Goal: Task Accomplishment & Management: Use online tool/utility

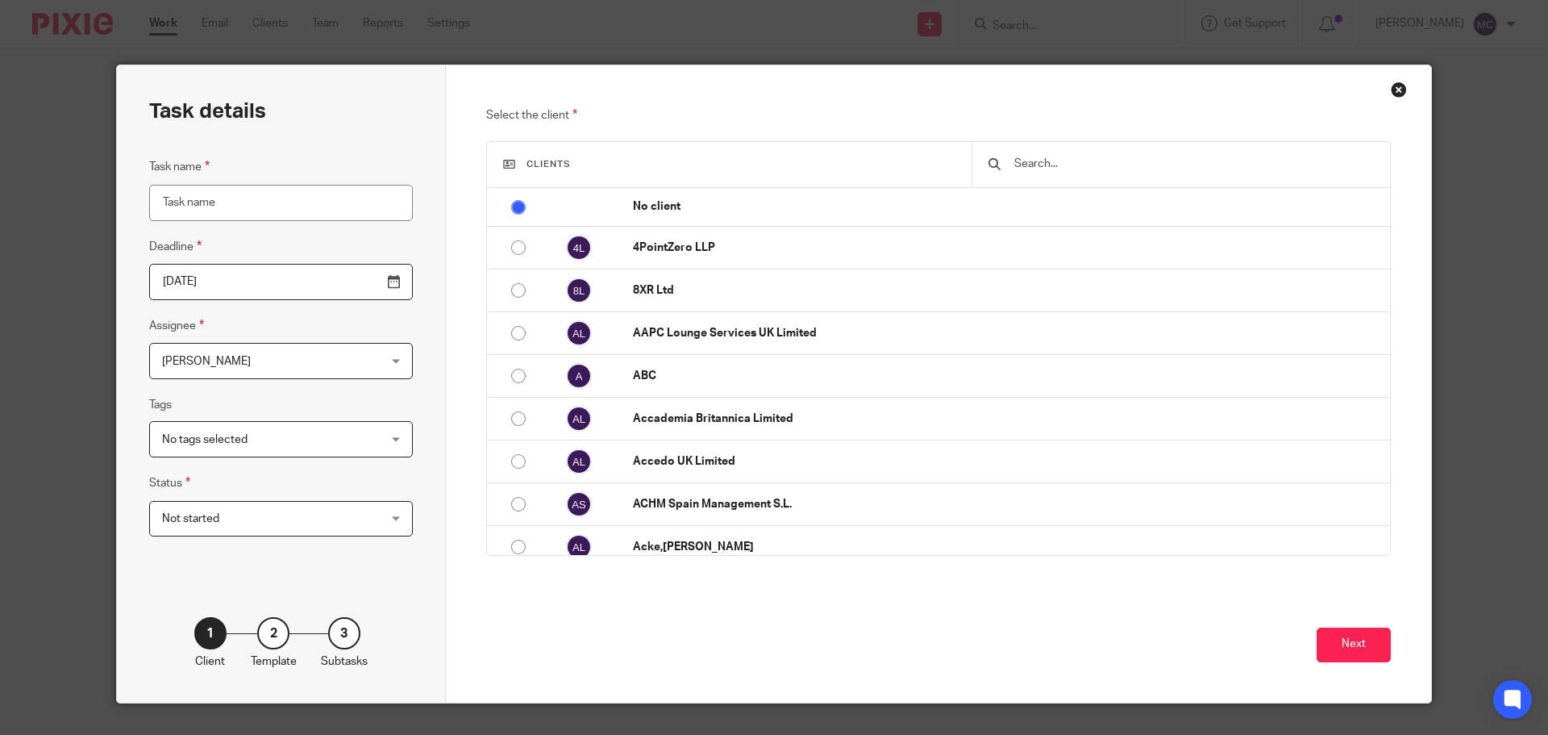
click at [1394, 94] on div "Close this dialog window" at bounding box center [1399, 89] width 16 height 16
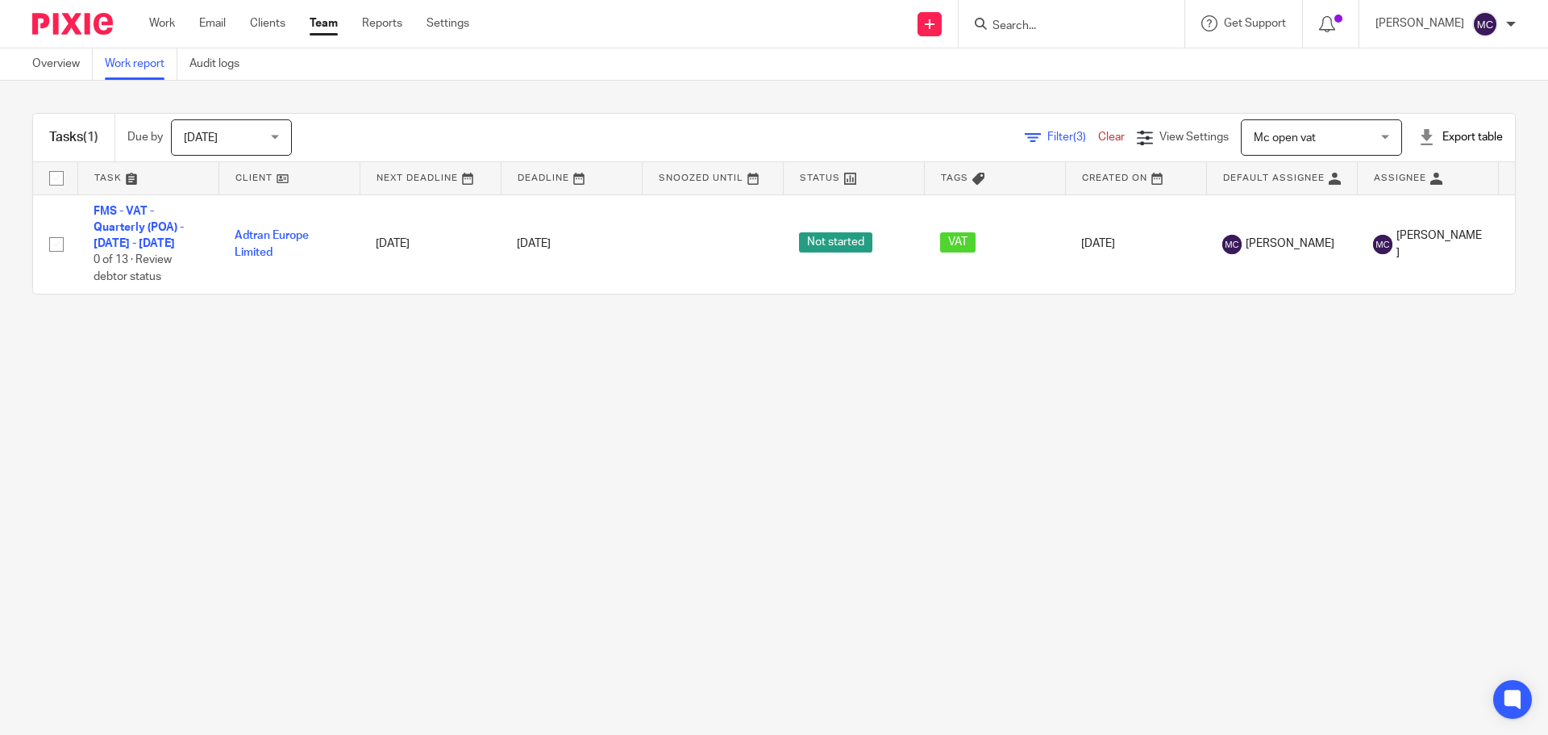
click at [1047, 132] on span "Filter (3)" at bounding box center [1072, 136] width 51 height 11
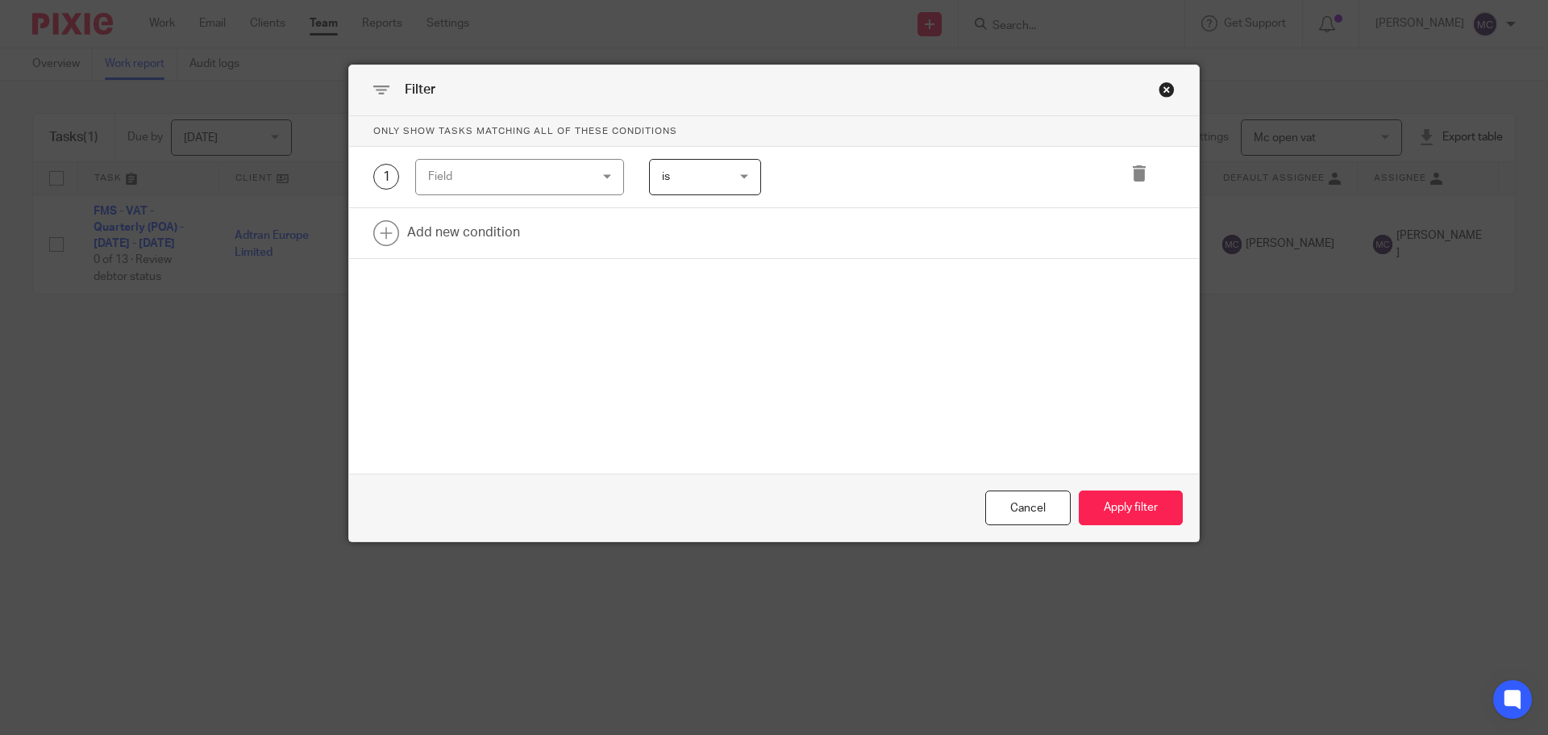
click at [1159, 93] on div "Close this dialog window" at bounding box center [1167, 89] width 16 height 16
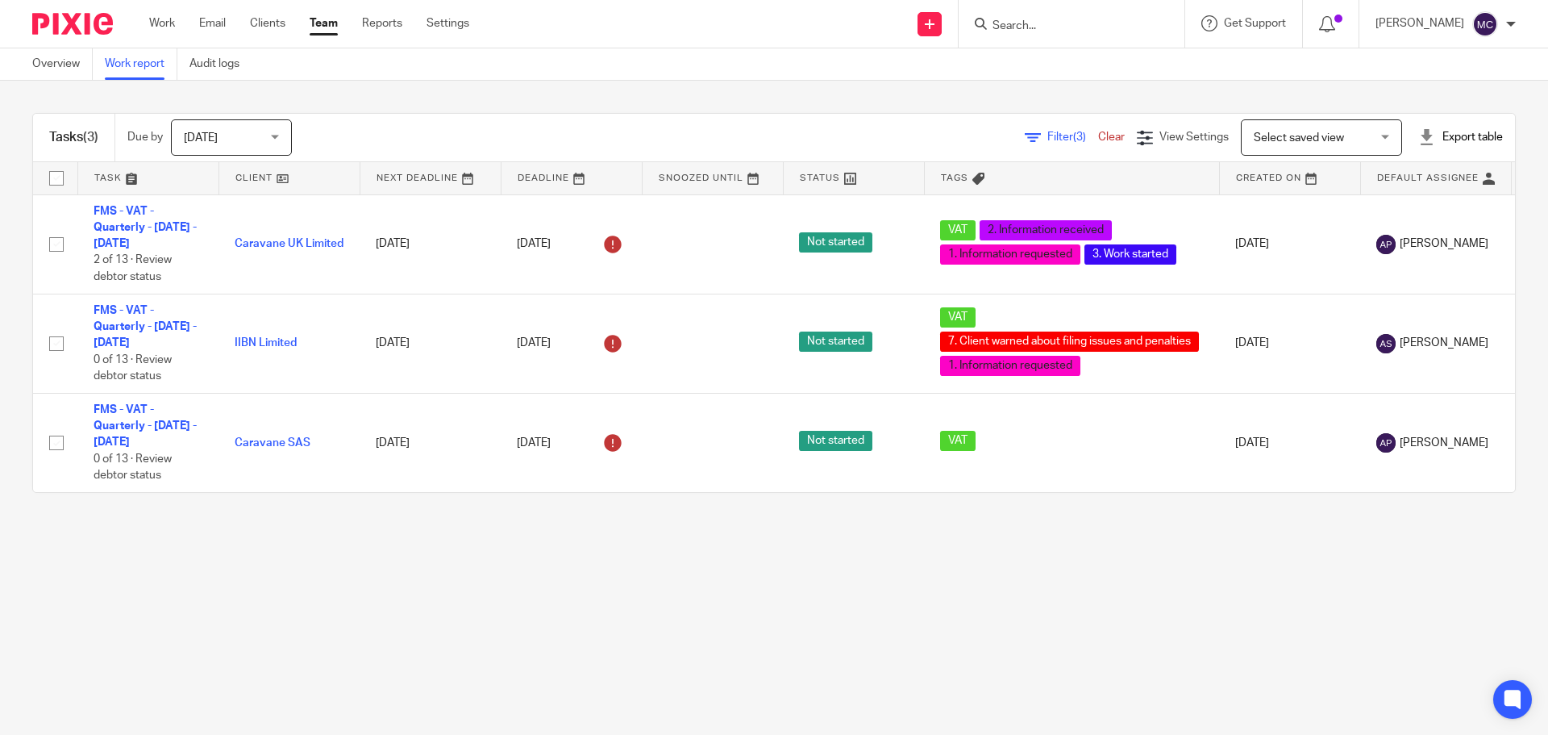
click at [1047, 134] on span "Filter (3)" at bounding box center [1072, 136] width 51 height 11
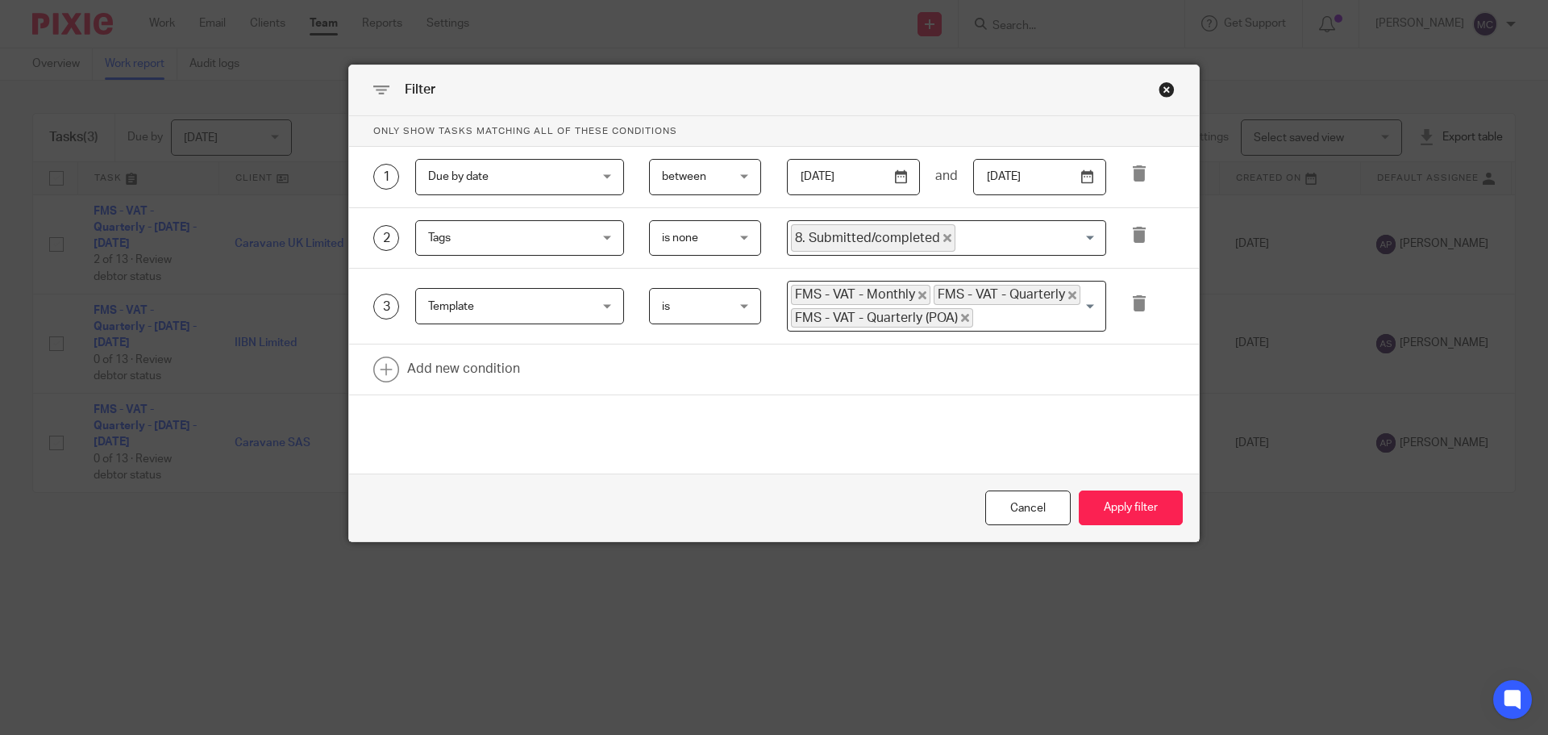
click at [711, 176] on span "between" at bounding box center [701, 177] width 79 height 34
click at [531, 168] on span "Due by date" at bounding box center [506, 177] width 156 height 34
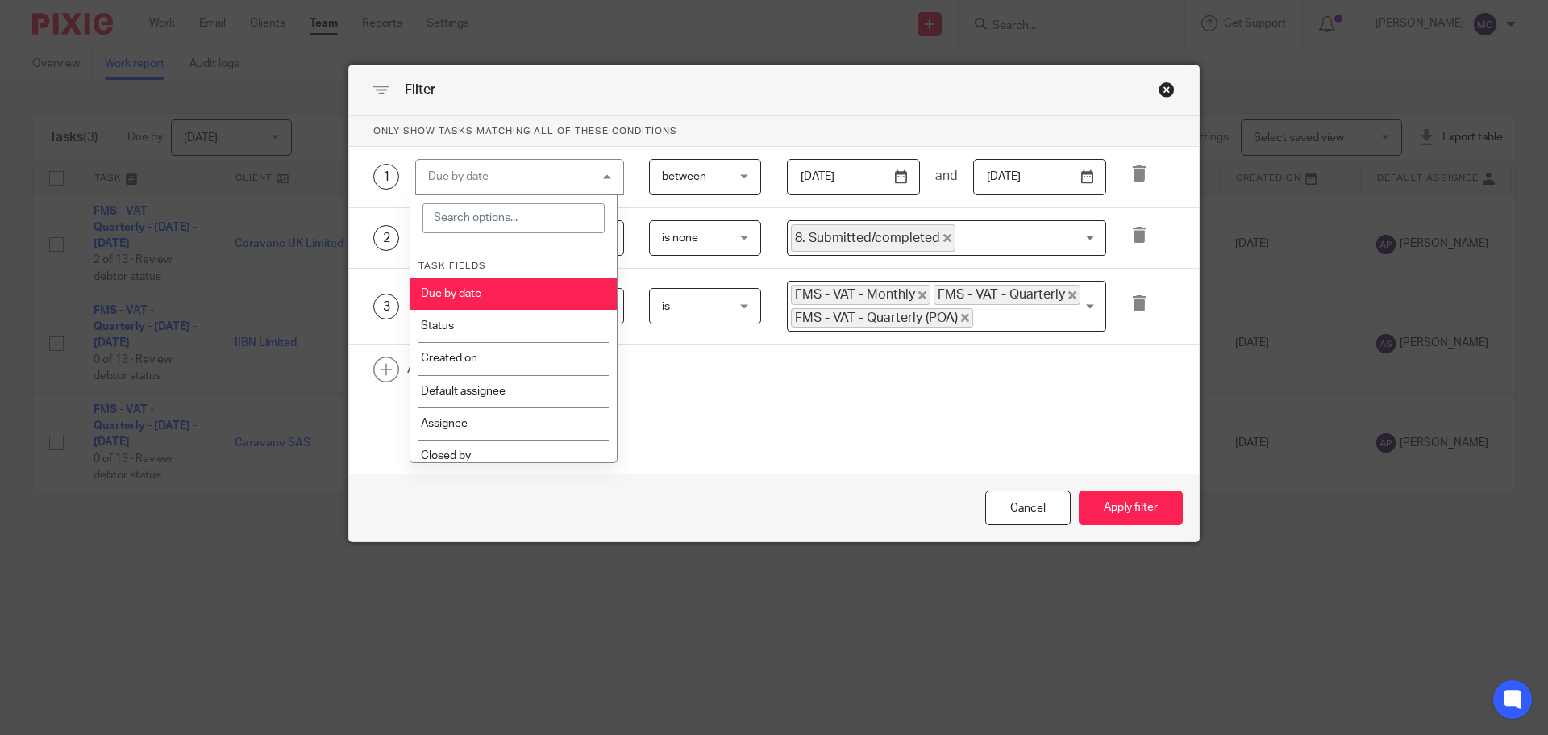
click at [511, 286] on li "Due by date" at bounding box center [513, 293] width 207 height 32
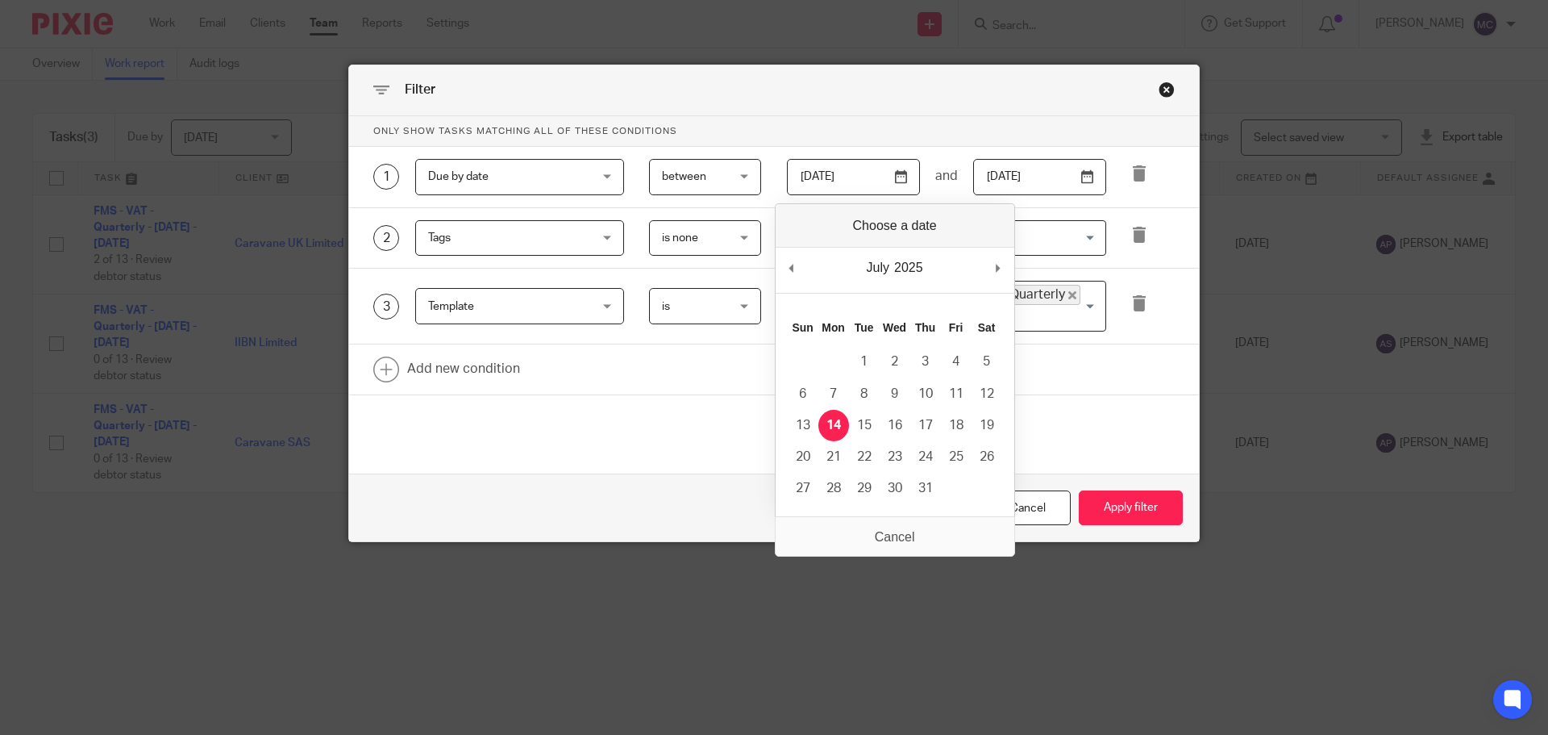
click at [895, 175] on input "2025-07-14" at bounding box center [853, 177] width 133 height 36
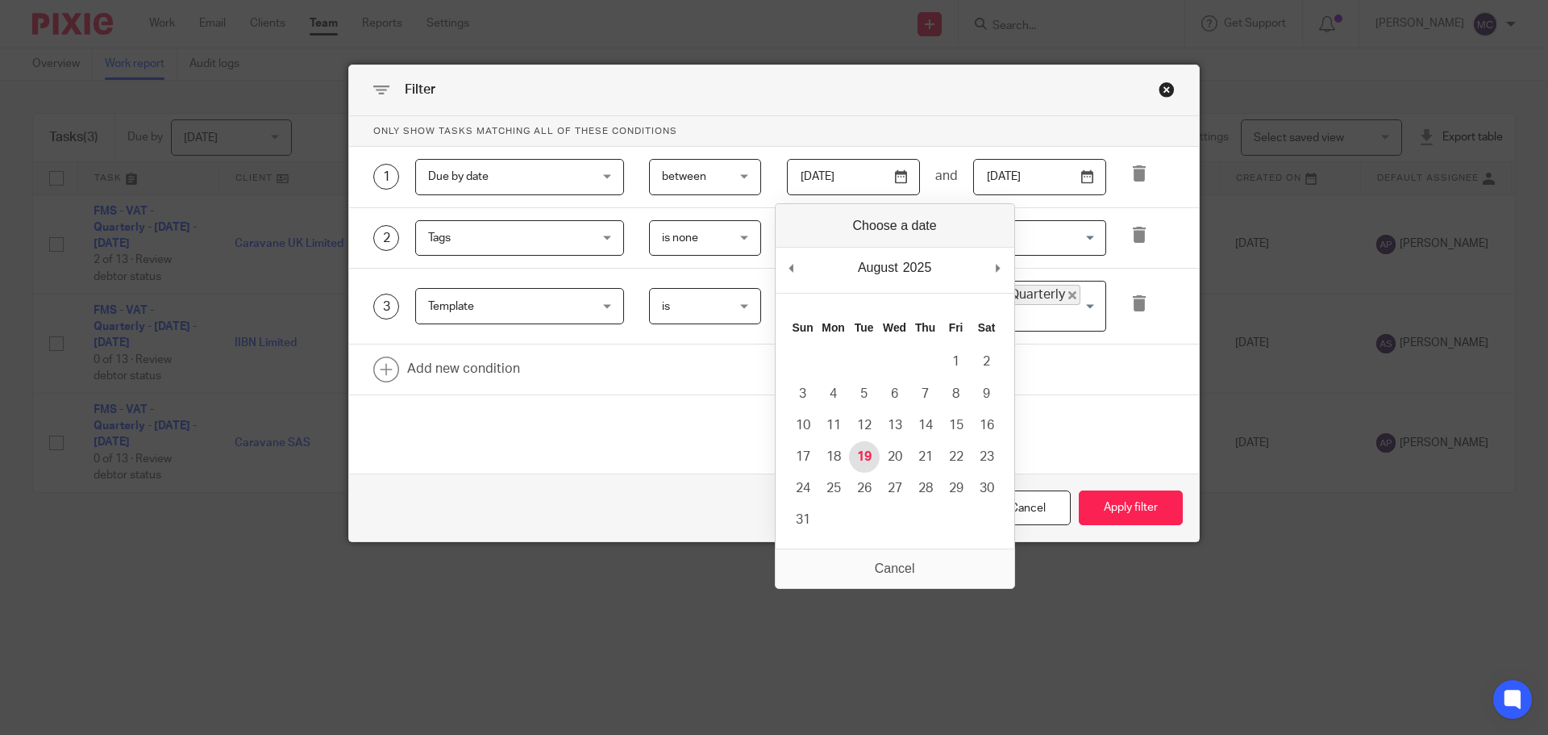
type input "2025-08-19"
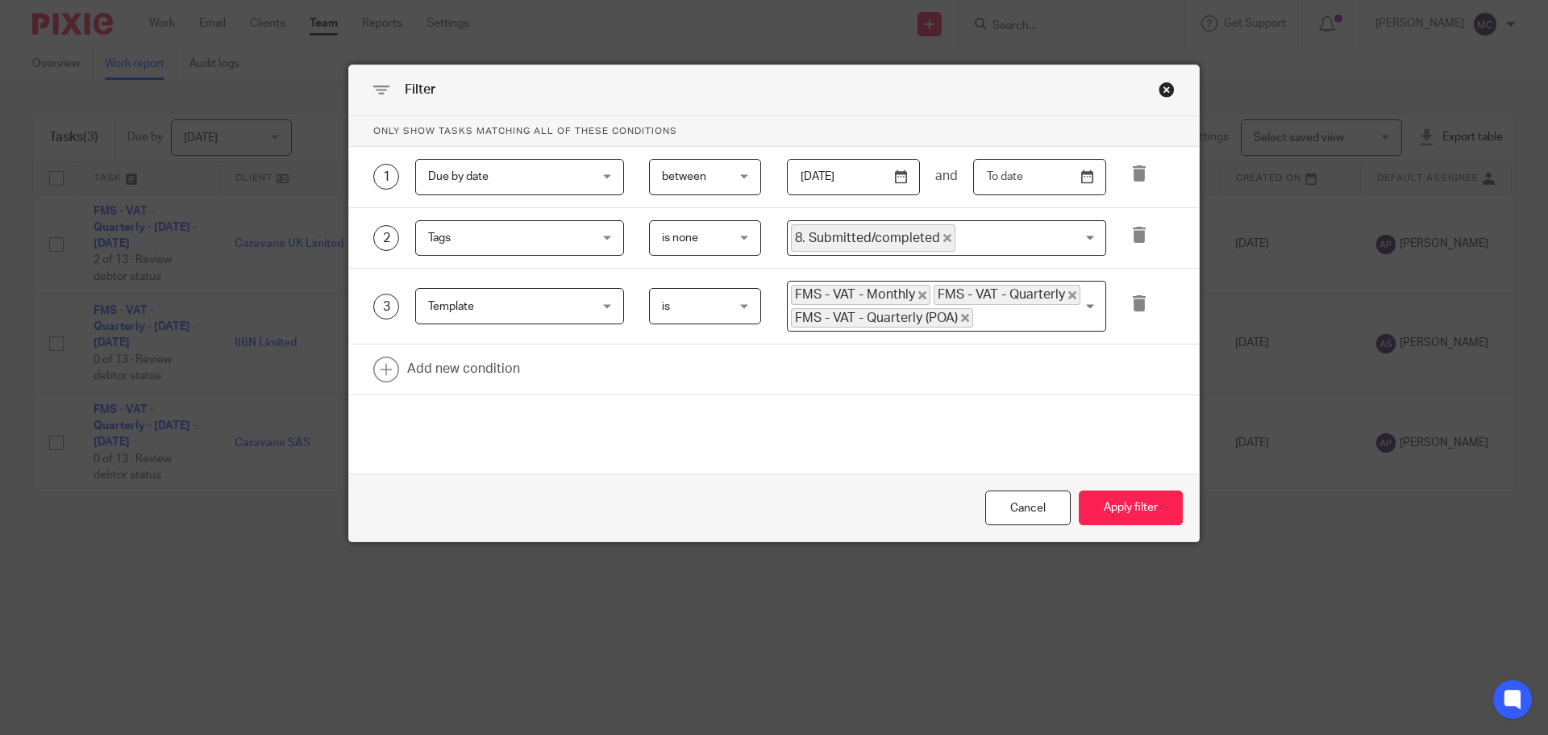
click at [1086, 176] on input "text" at bounding box center [1039, 177] width 133 height 36
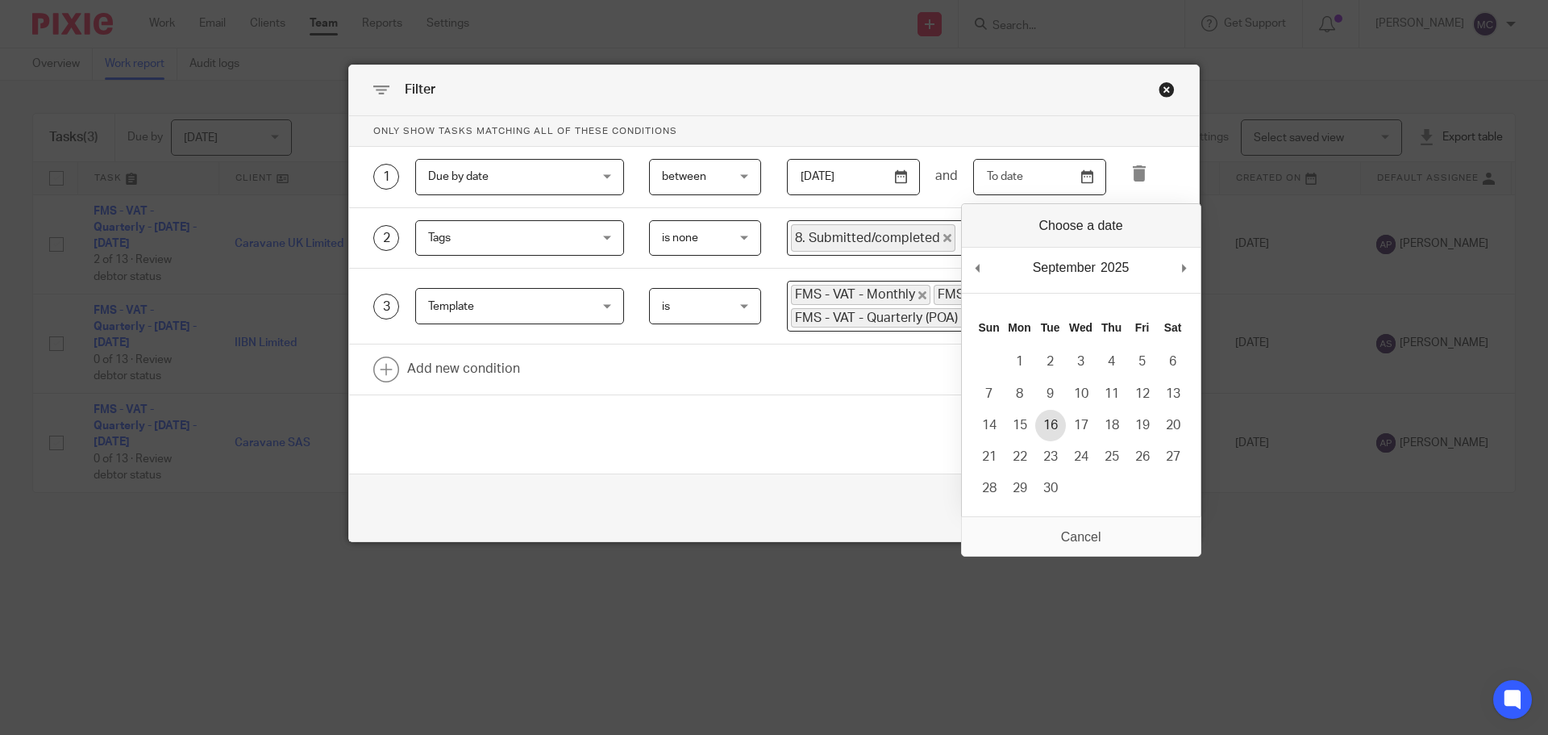
type input "2025-09-16"
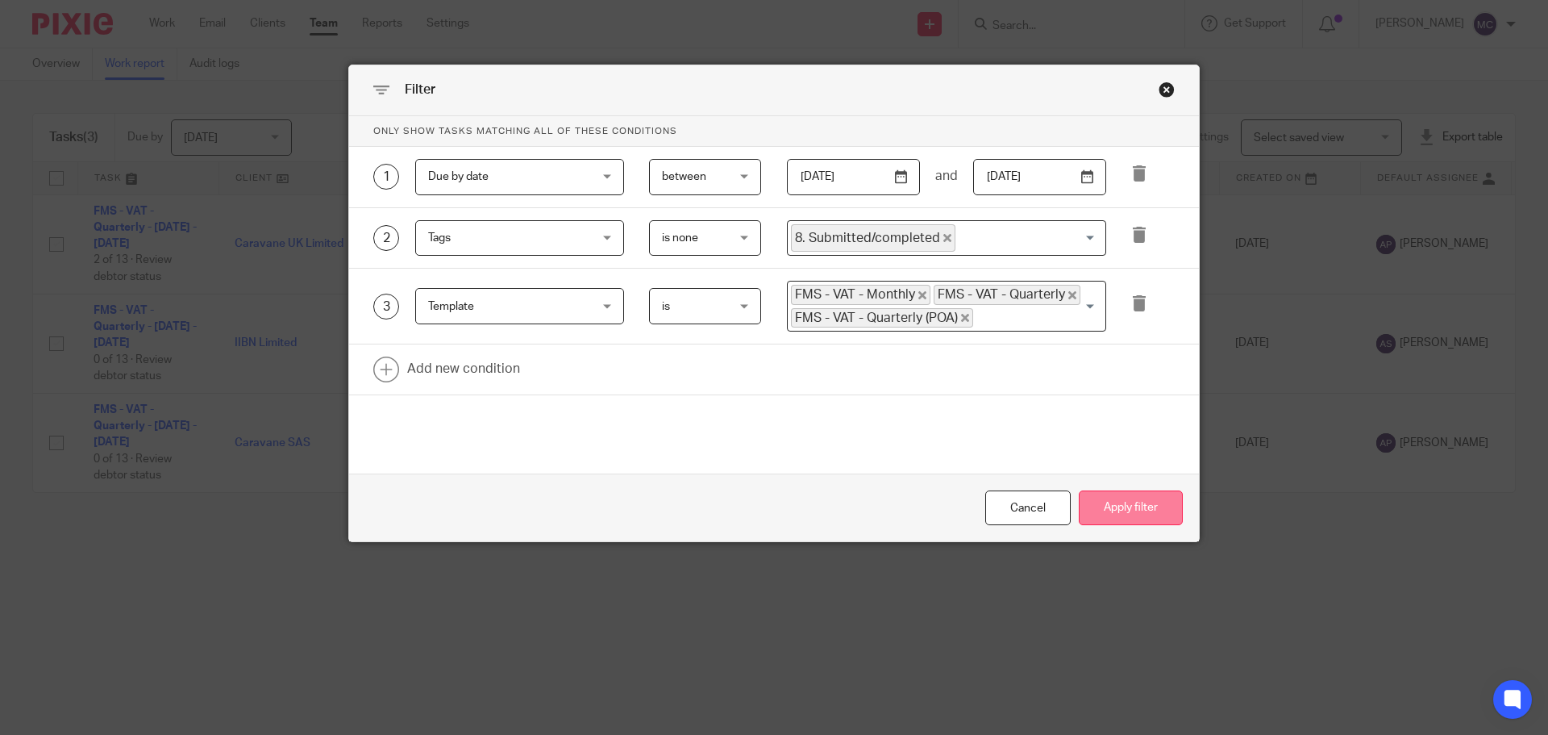
click at [1129, 503] on button "Apply filter" at bounding box center [1131, 507] width 104 height 35
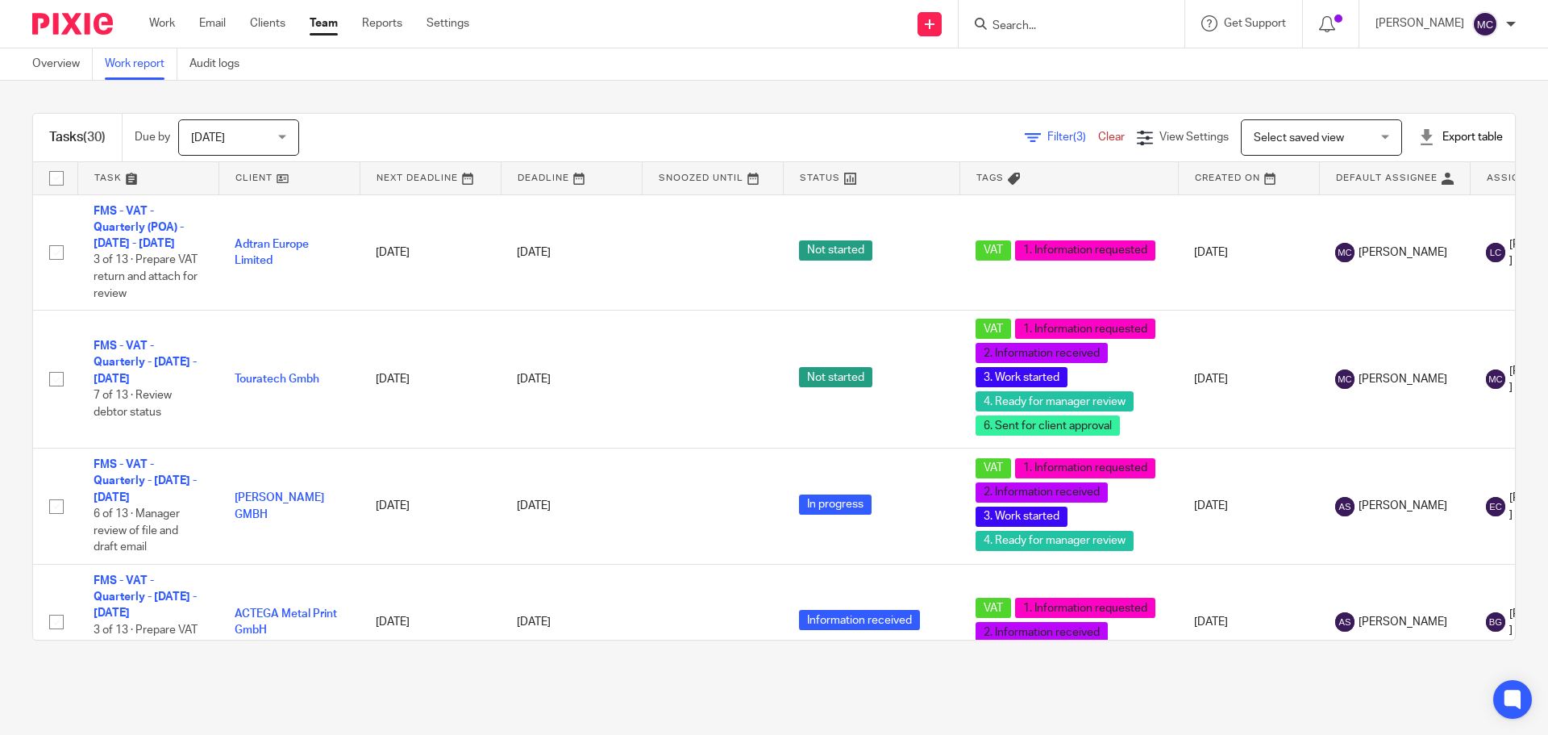
click at [1047, 135] on span "Filter (3)" at bounding box center [1072, 136] width 51 height 11
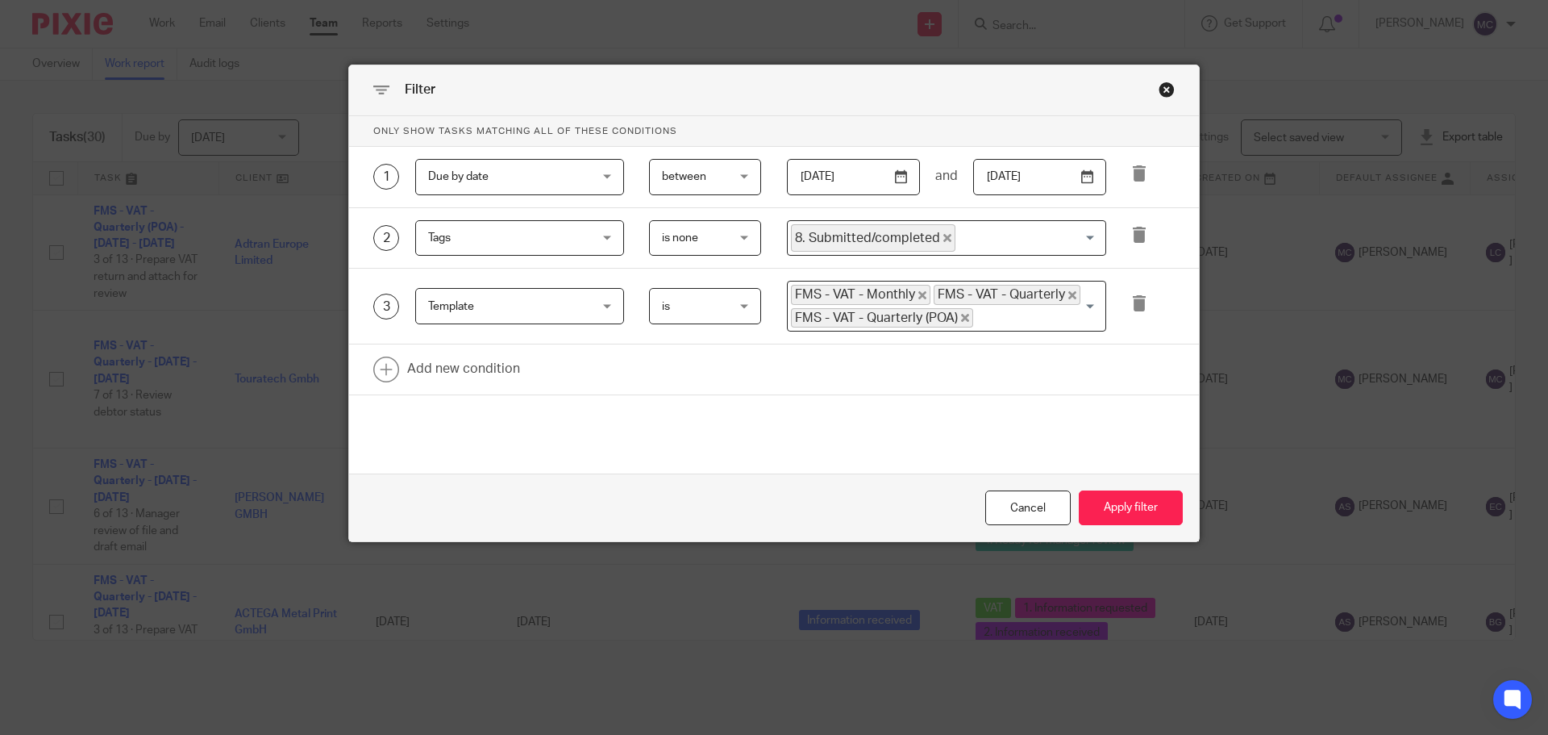
click at [1160, 89] on div "Close this dialog window" at bounding box center [1167, 89] width 16 height 16
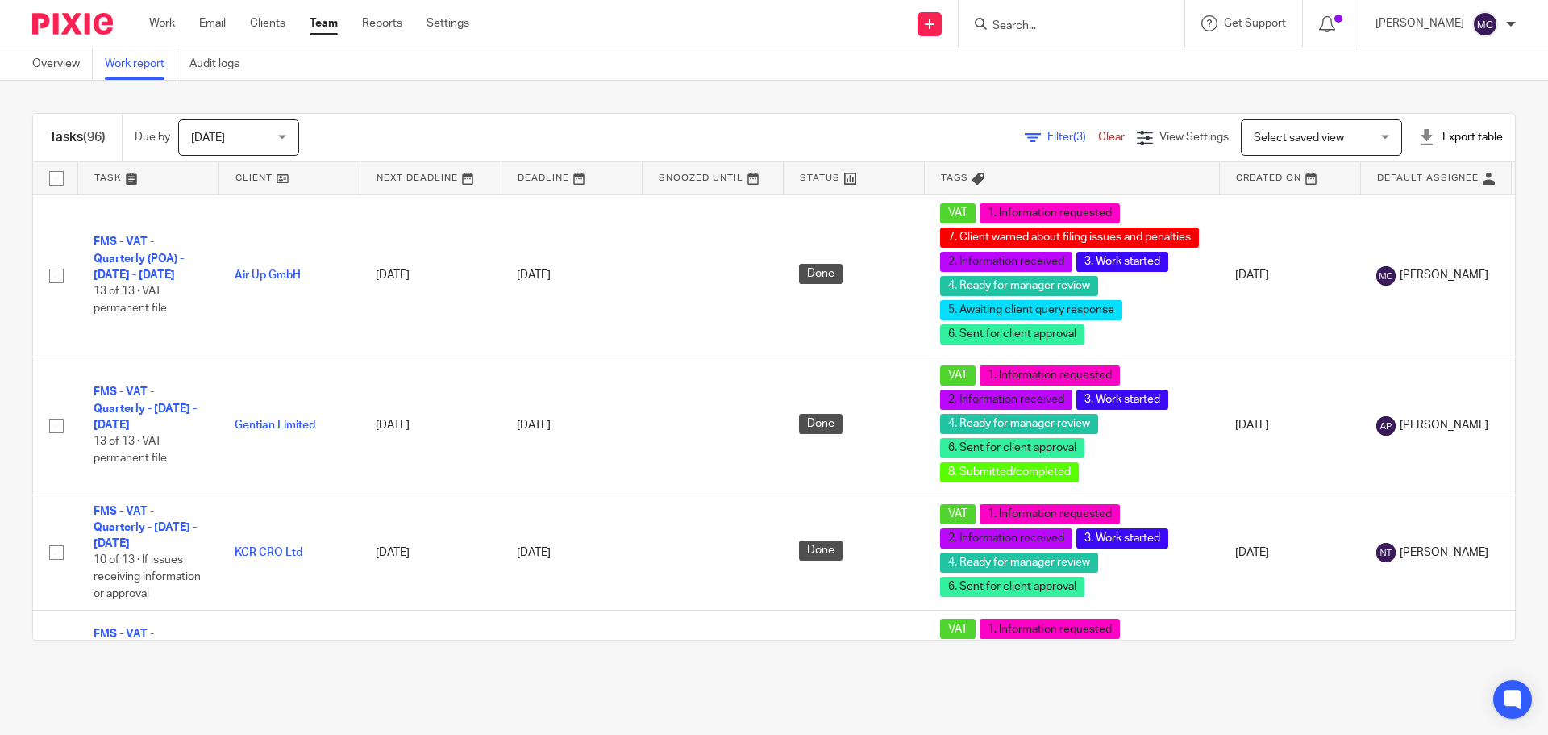
click at [1047, 137] on span "Filter (3)" at bounding box center [1072, 136] width 51 height 11
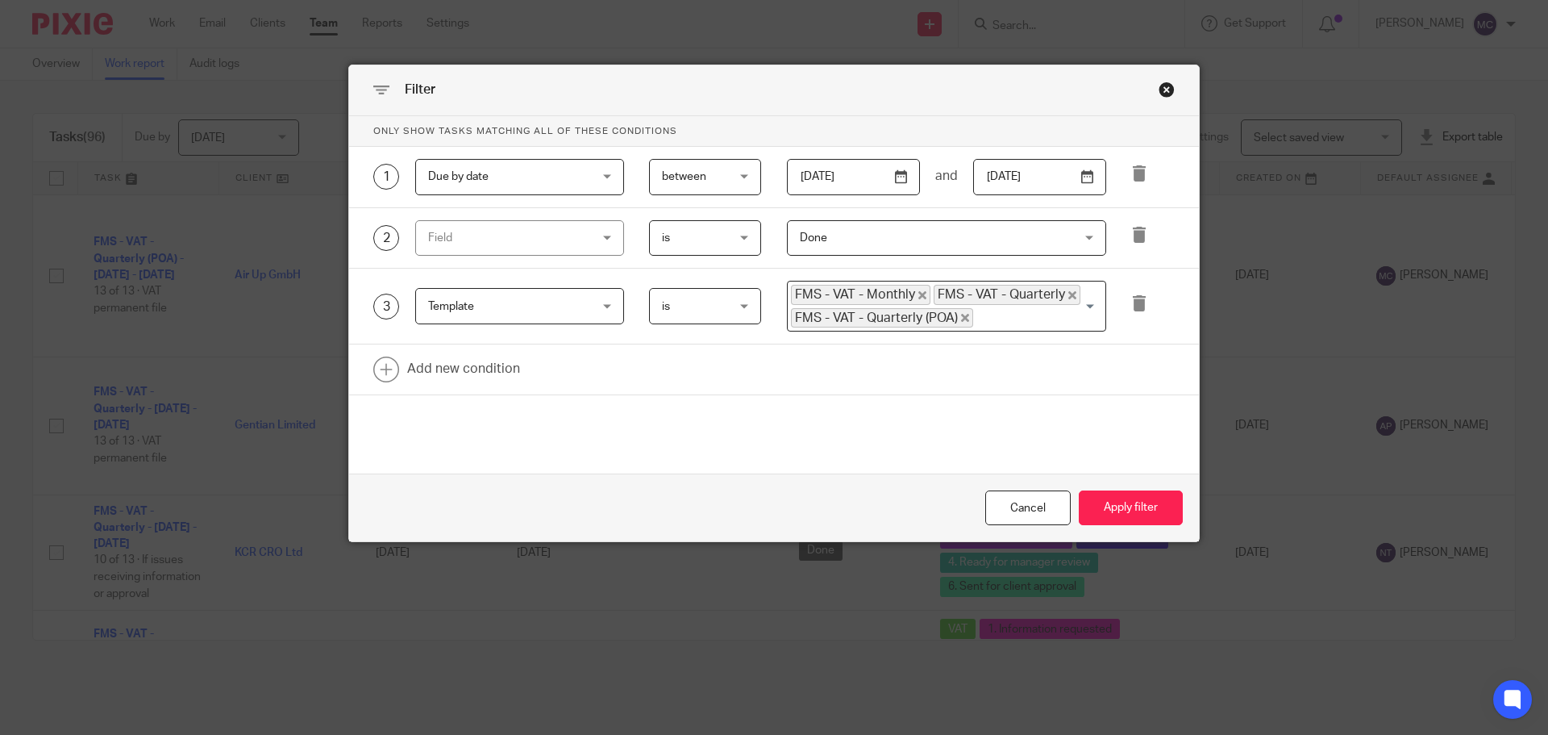
click at [895, 177] on input "2025-07-15" at bounding box center [853, 177] width 133 height 36
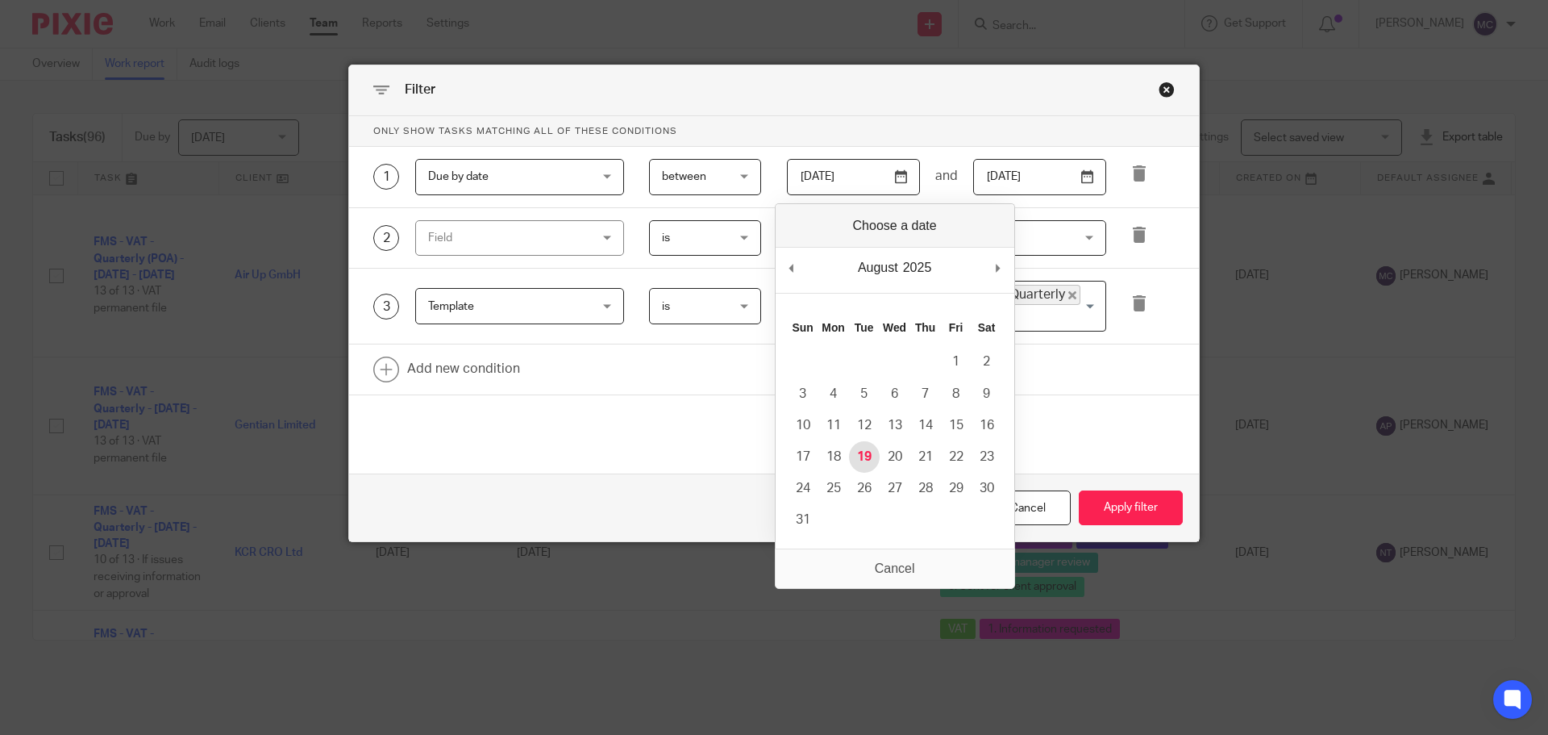
type input "2025-08-19"
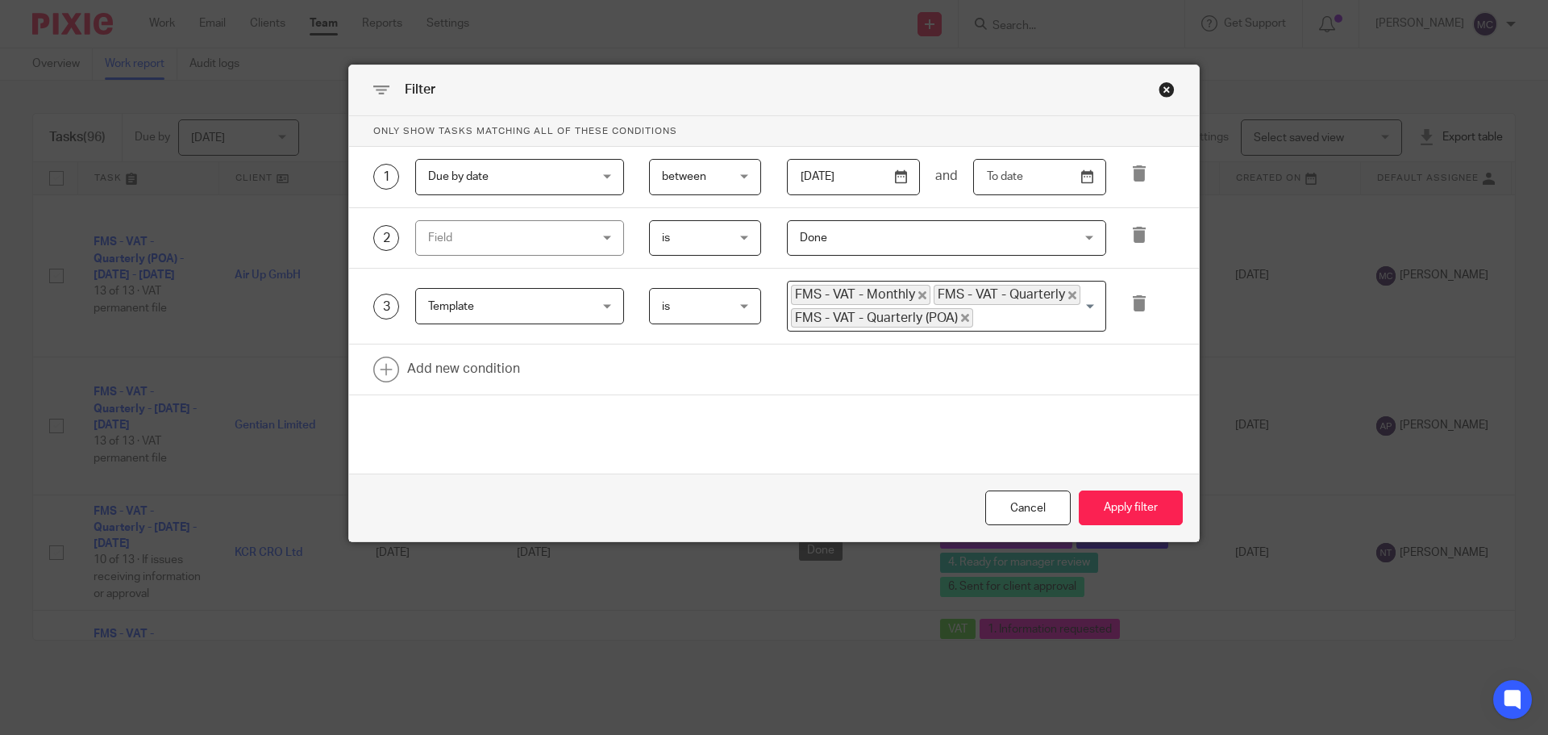
click at [1083, 181] on input "text" at bounding box center [1039, 177] width 133 height 36
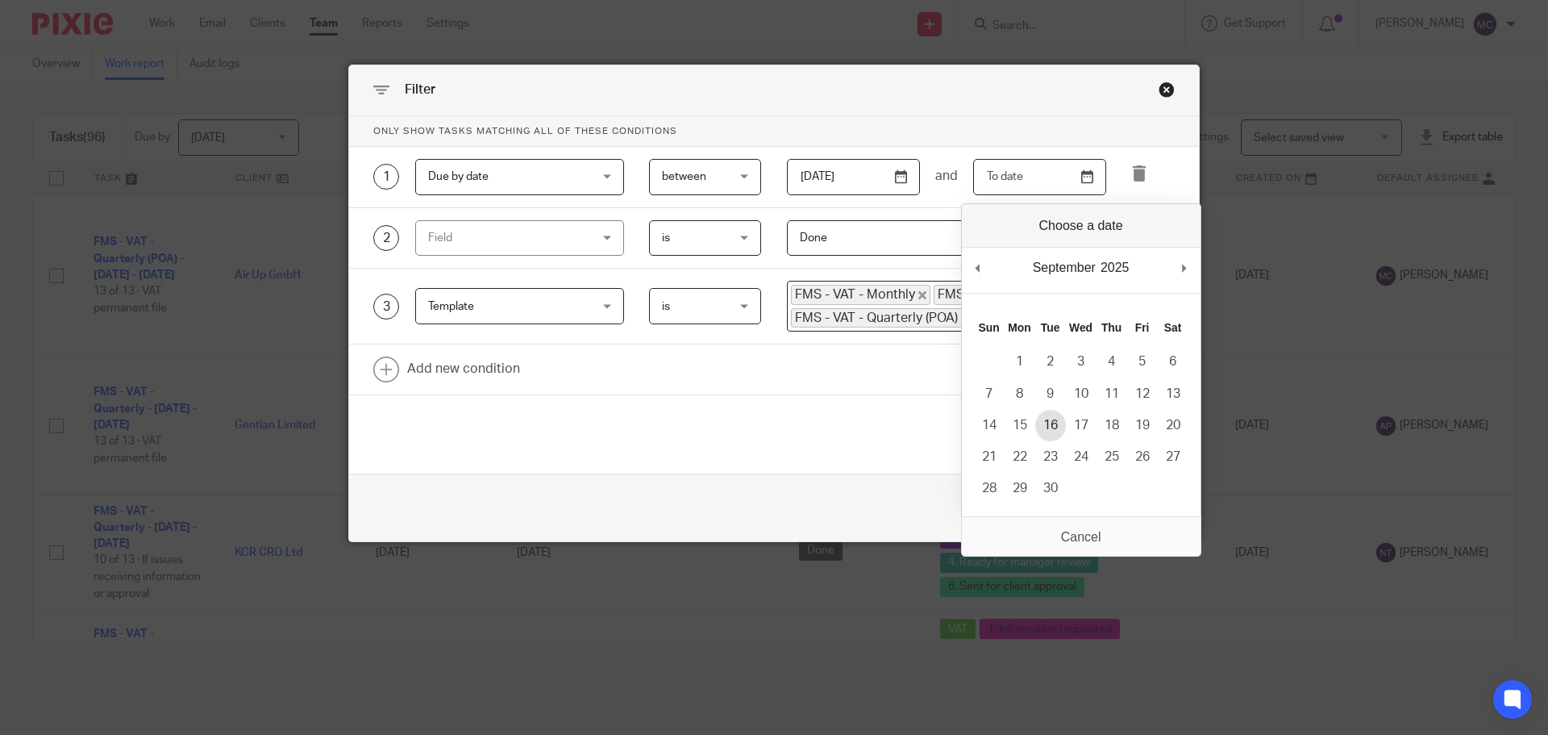
type input "2025-09-16"
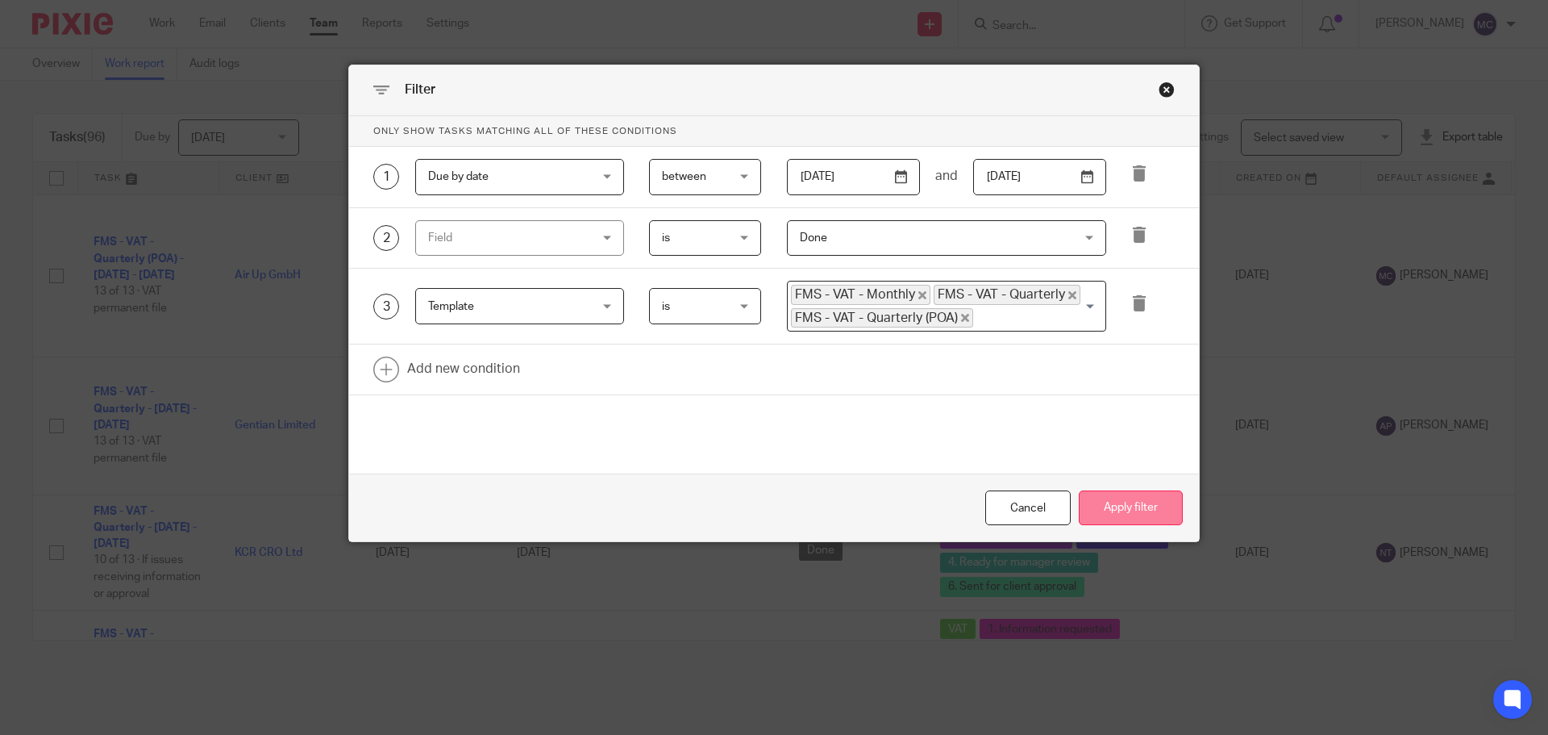
click at [1116, 506] on button "Apply filter" at bounding box center [1131, 507] width 104 height 35
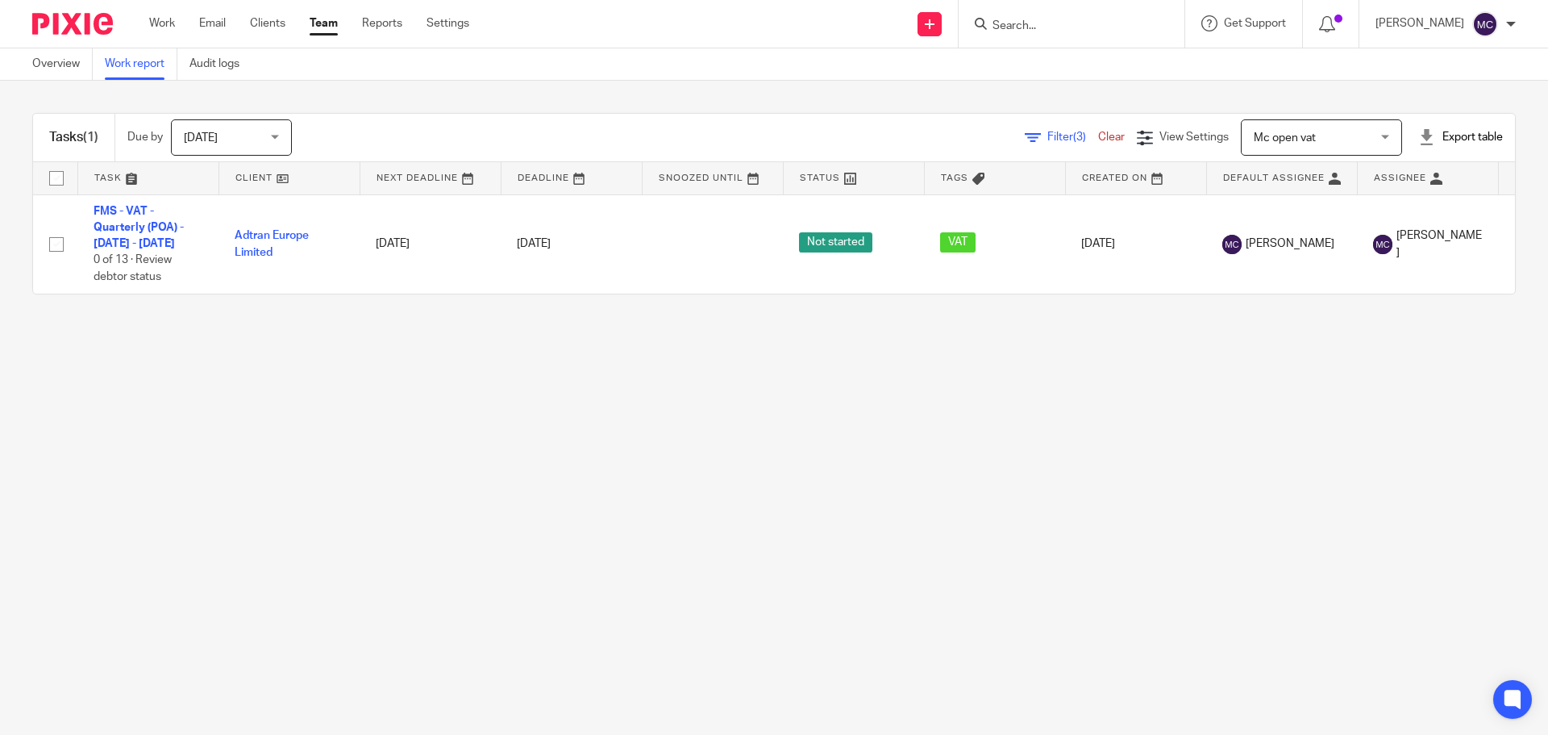
click at [1315, 142] on span "Mc open vat" at bounding box center [1313, 137] width 118 height 34
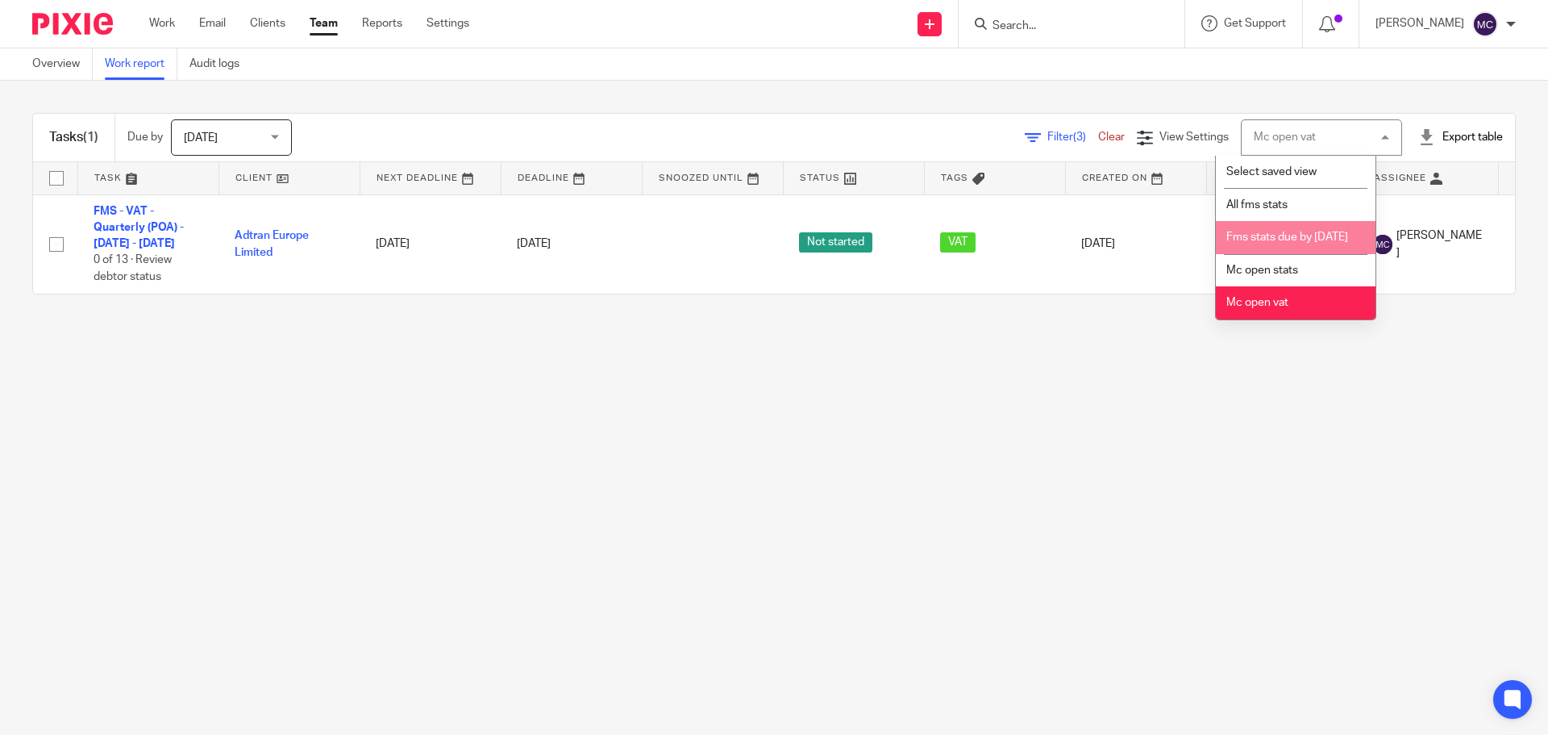
click at [1301, 243] on li "Fms stats due by [DATE]" at bounding box center [1296, 237] width 160 height 33
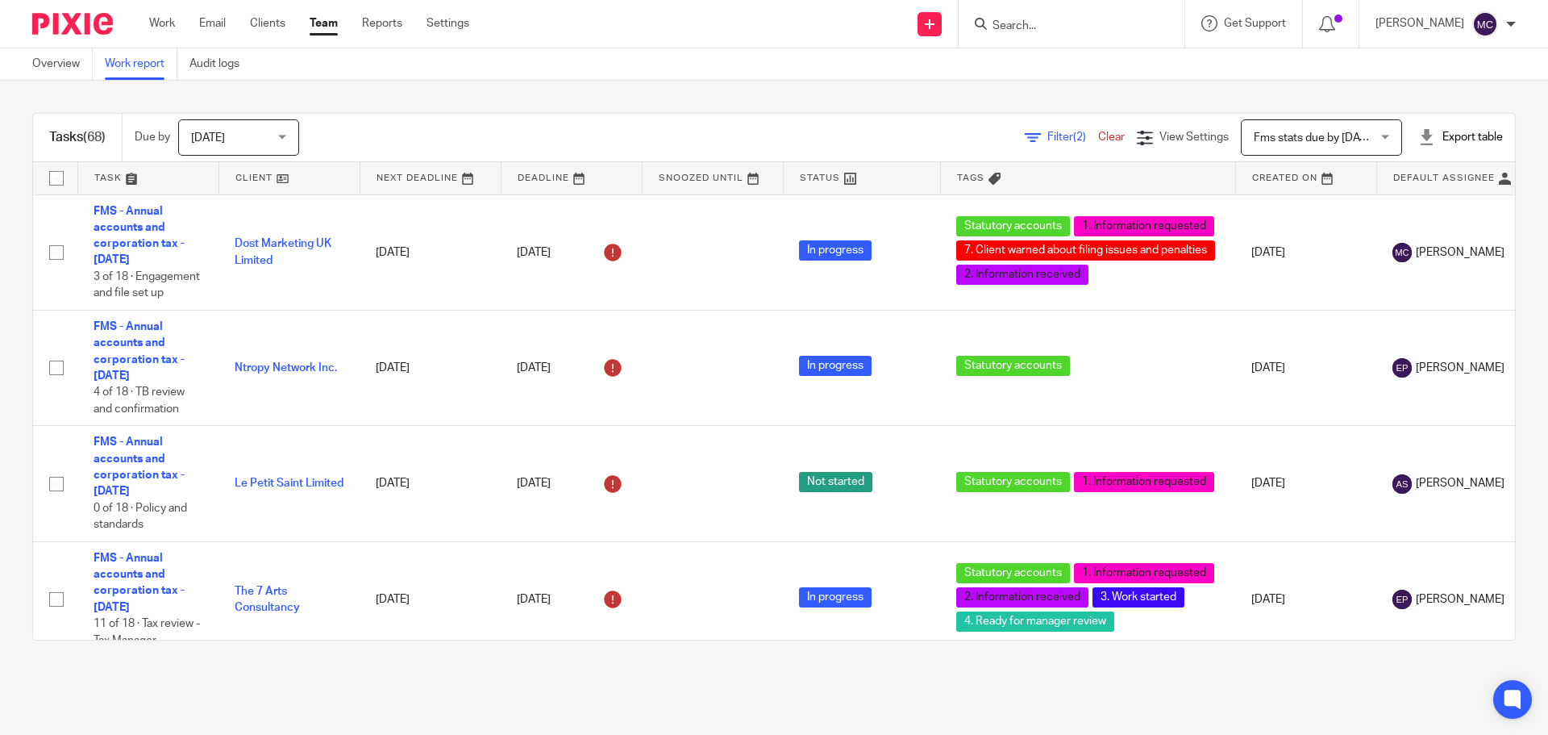
click at [898, 102] on div "Tasks (68) Due by [DATE] [DATE] [DATE] [DATE] This week Next week This month Ne…" at bounding box center [774, 377] width 1548 height 592
